Goal: Task Accomplishment & Management: Manage account settings

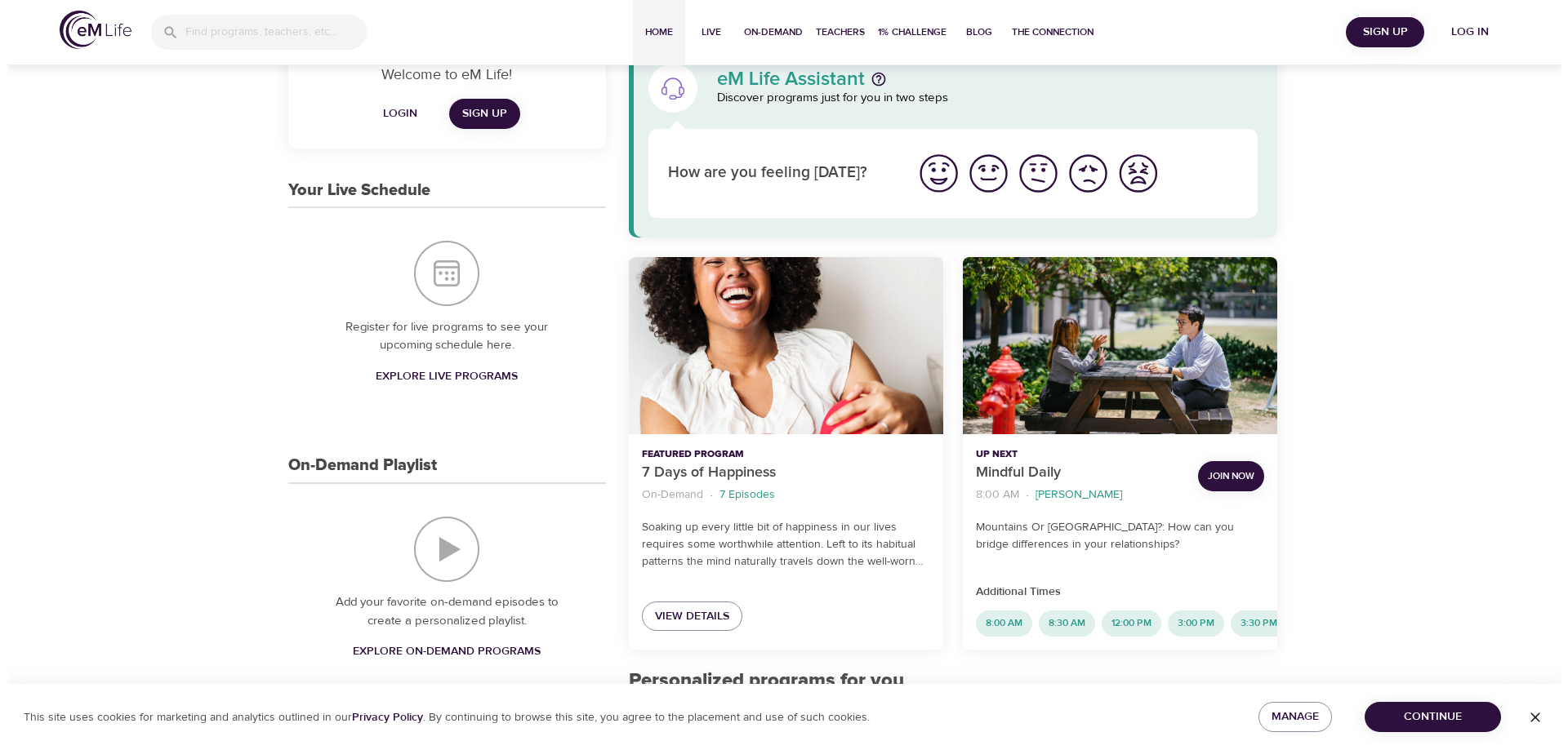
scroll to position [817, 0]
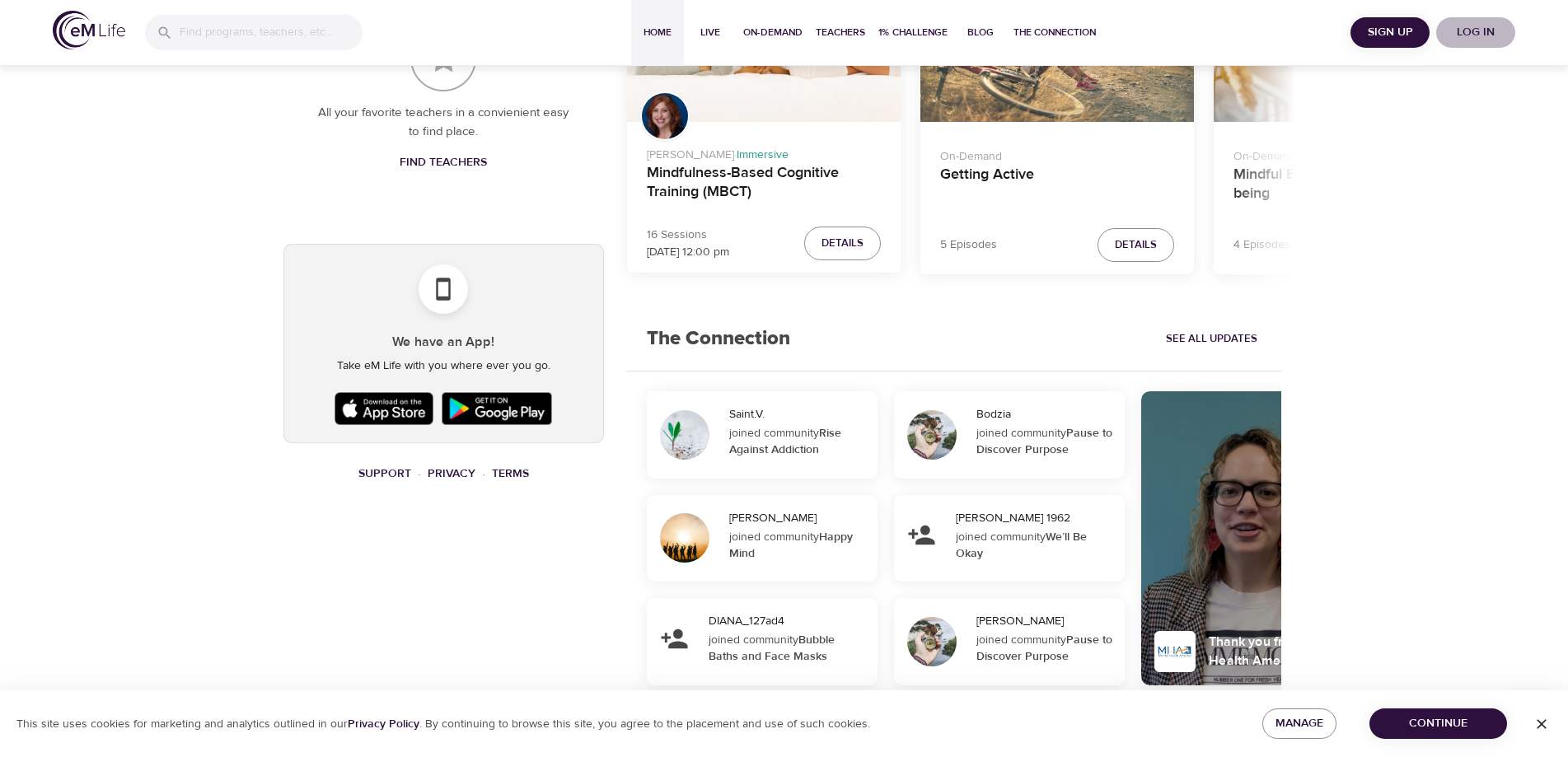
click at [1482, 31] on span "Log in" at bounding box center [1475, 32] width 65 height 21
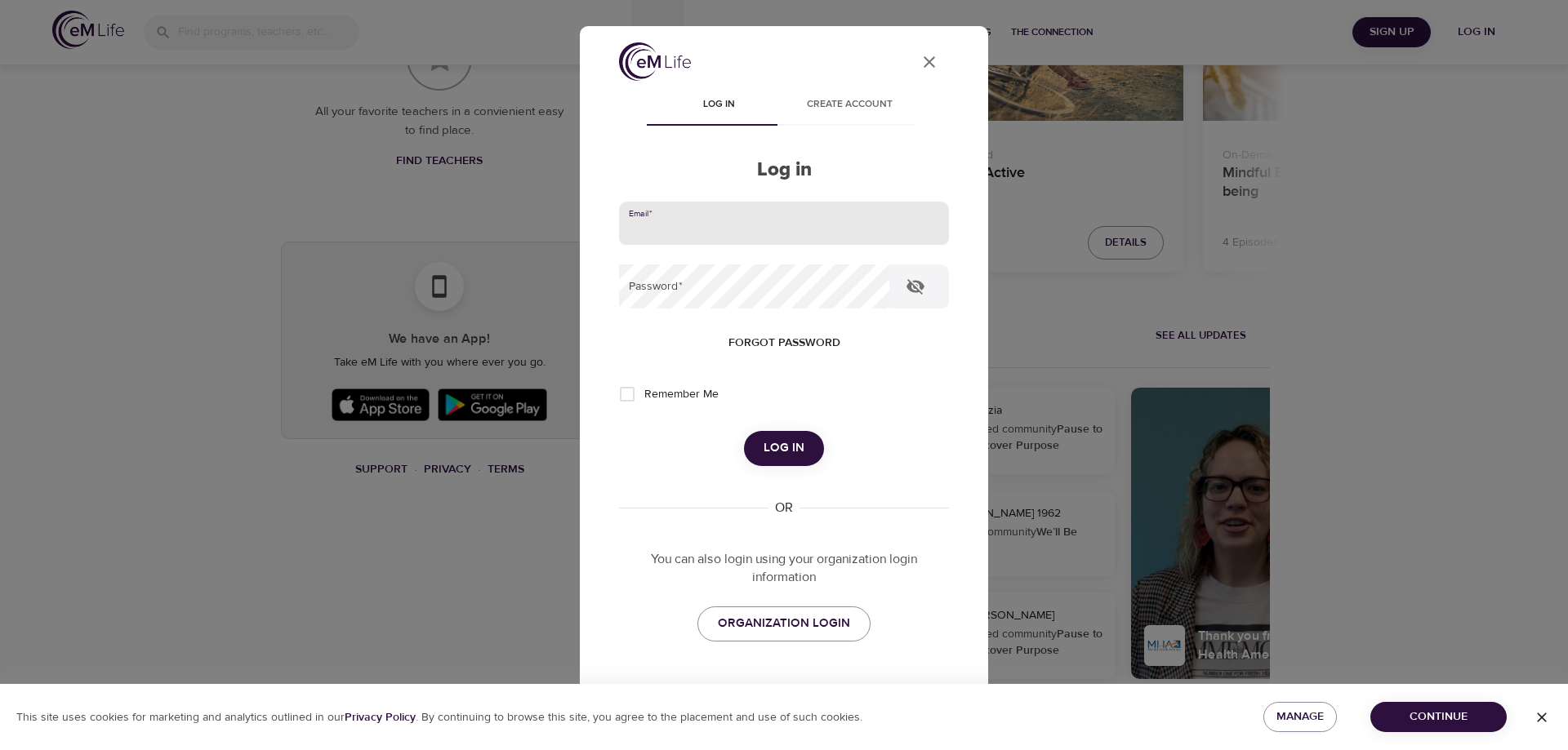
click at [685, 229] on input "email" at bounding box center [784, 224] width 329 height 45
type input "smithe4@aetna.com"
click at [764, 450] on span "Log in" at bounding box center [784, 449] width 41 height 21
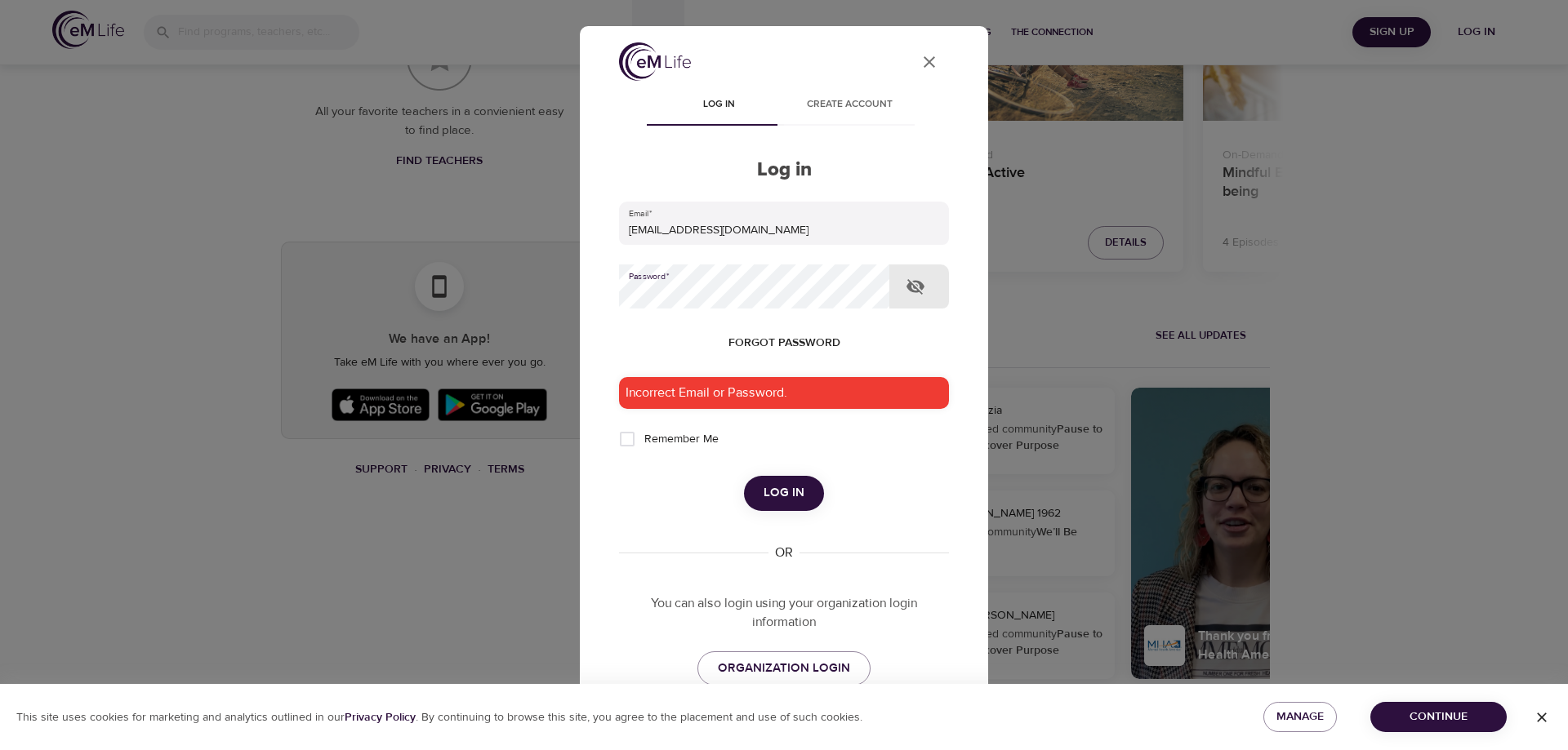
click at [582, 290] on div "User Profile Log in Create account Log in Email   * smithe4@aetna.com Password …" at bounding box center [783, 375] width 408 height 699
click at [786, 494] on span "Log in" at bounding box center [784, 493] width 41 height 21
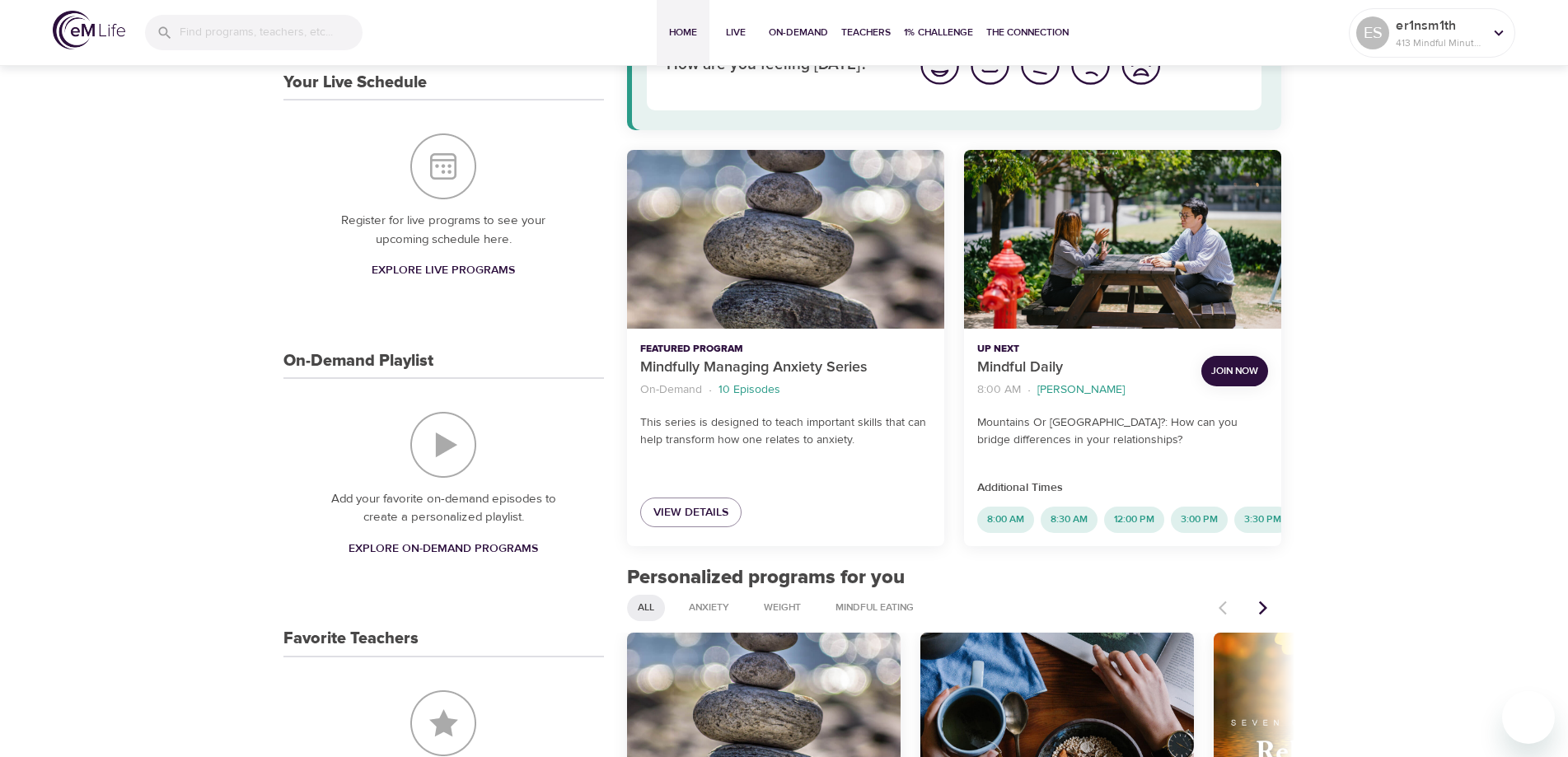
scroll to position [0, 0]
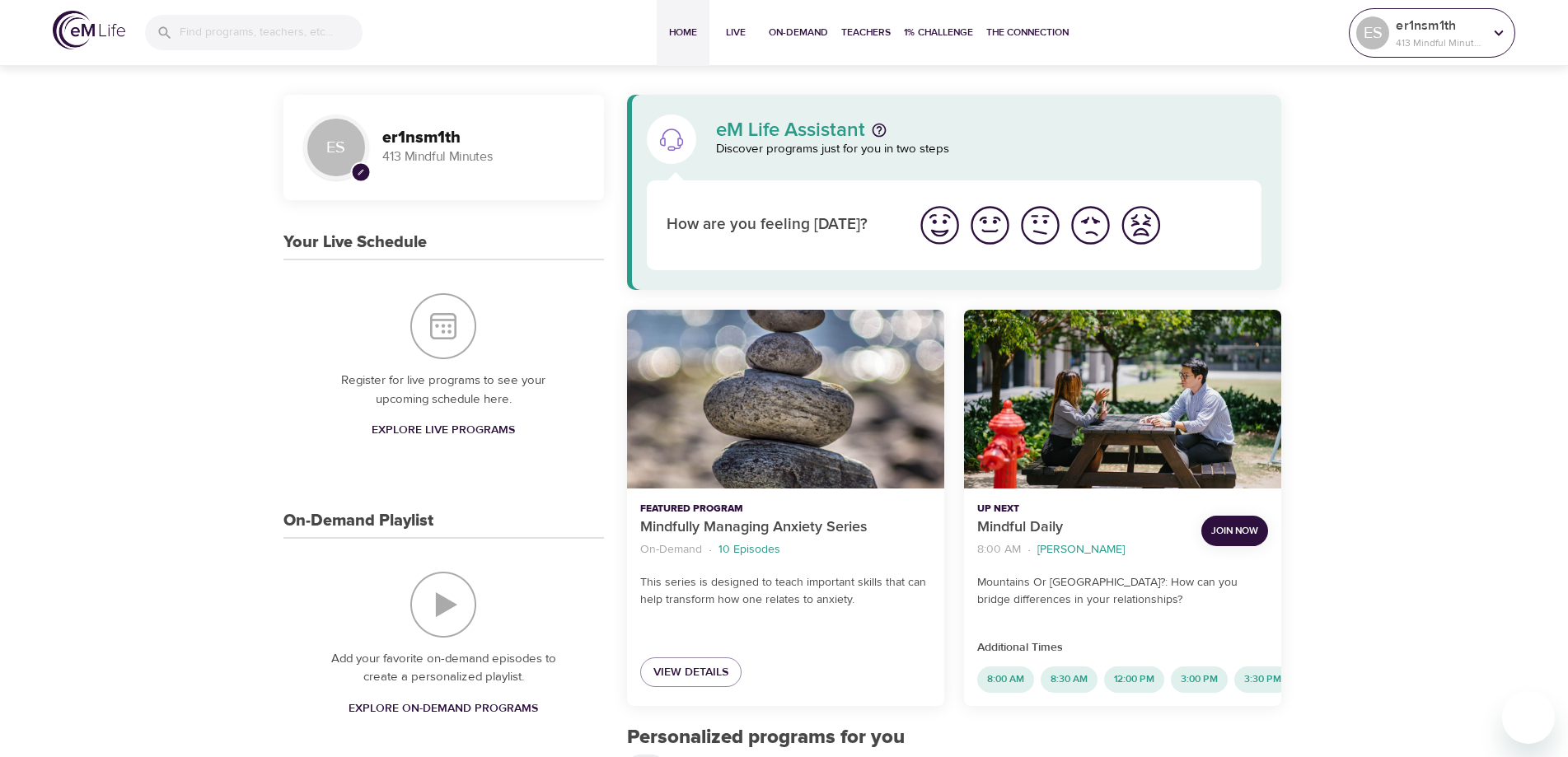
click at [1495, 34] on icon at bounding box center [1499, 32] width 19 height 19
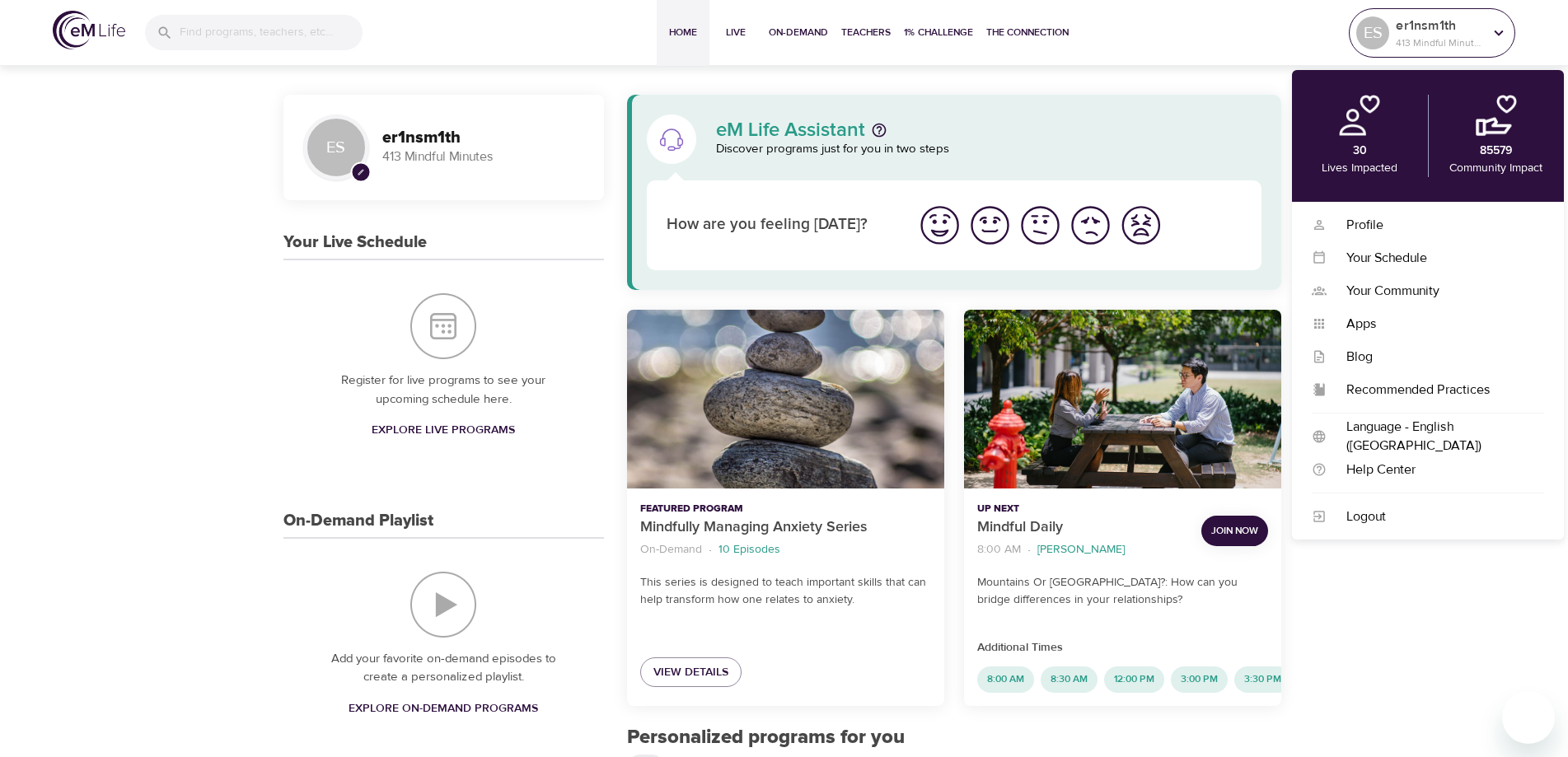
click at [1495, 34] on icon at bounding box center [1499, 32] width 19 height 19
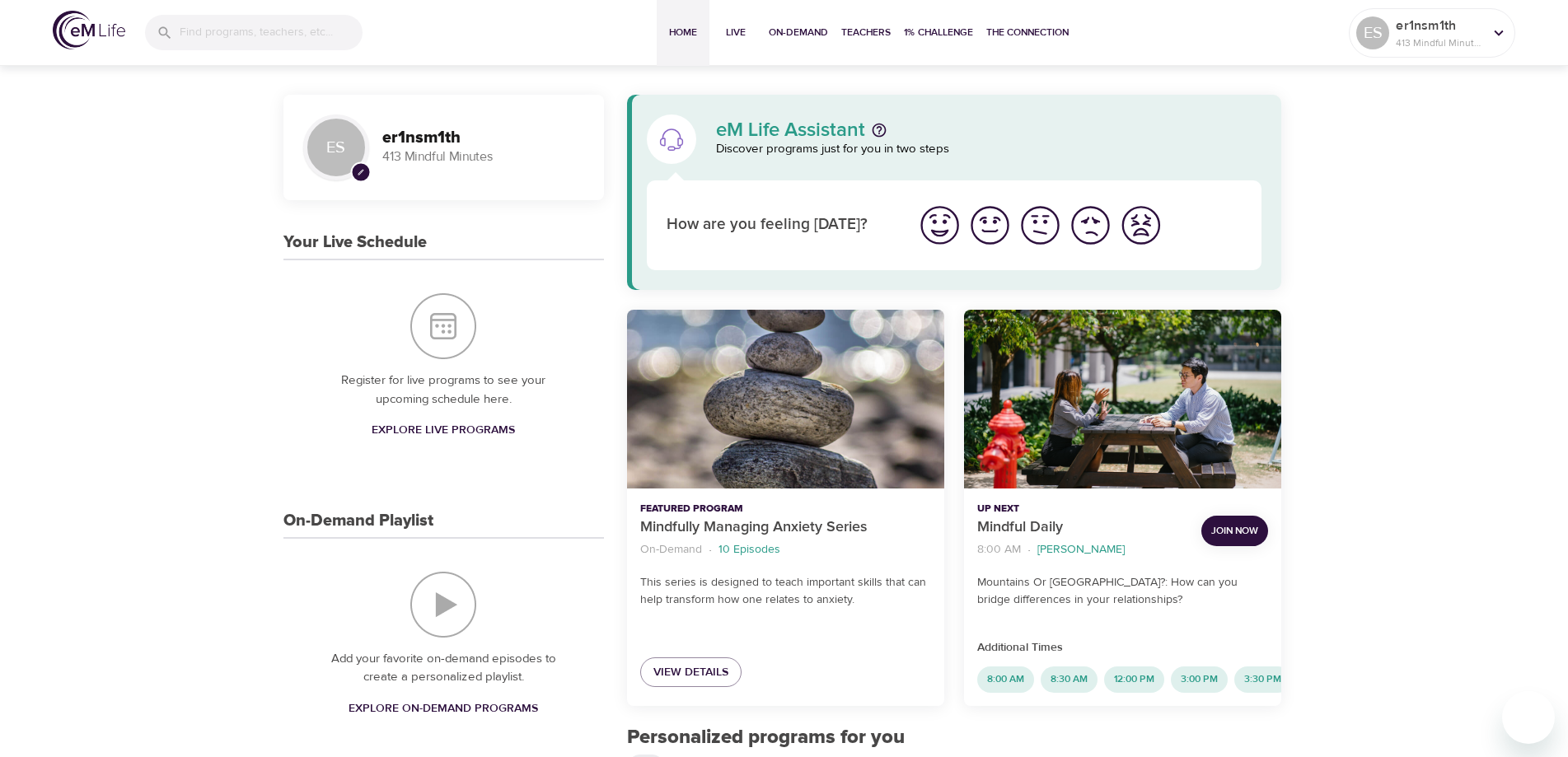
click at [70, 23] on img at bounding box center [89, 30] width 72 height 39
